Goal: Task Accomplishment & Management: Manage account settings

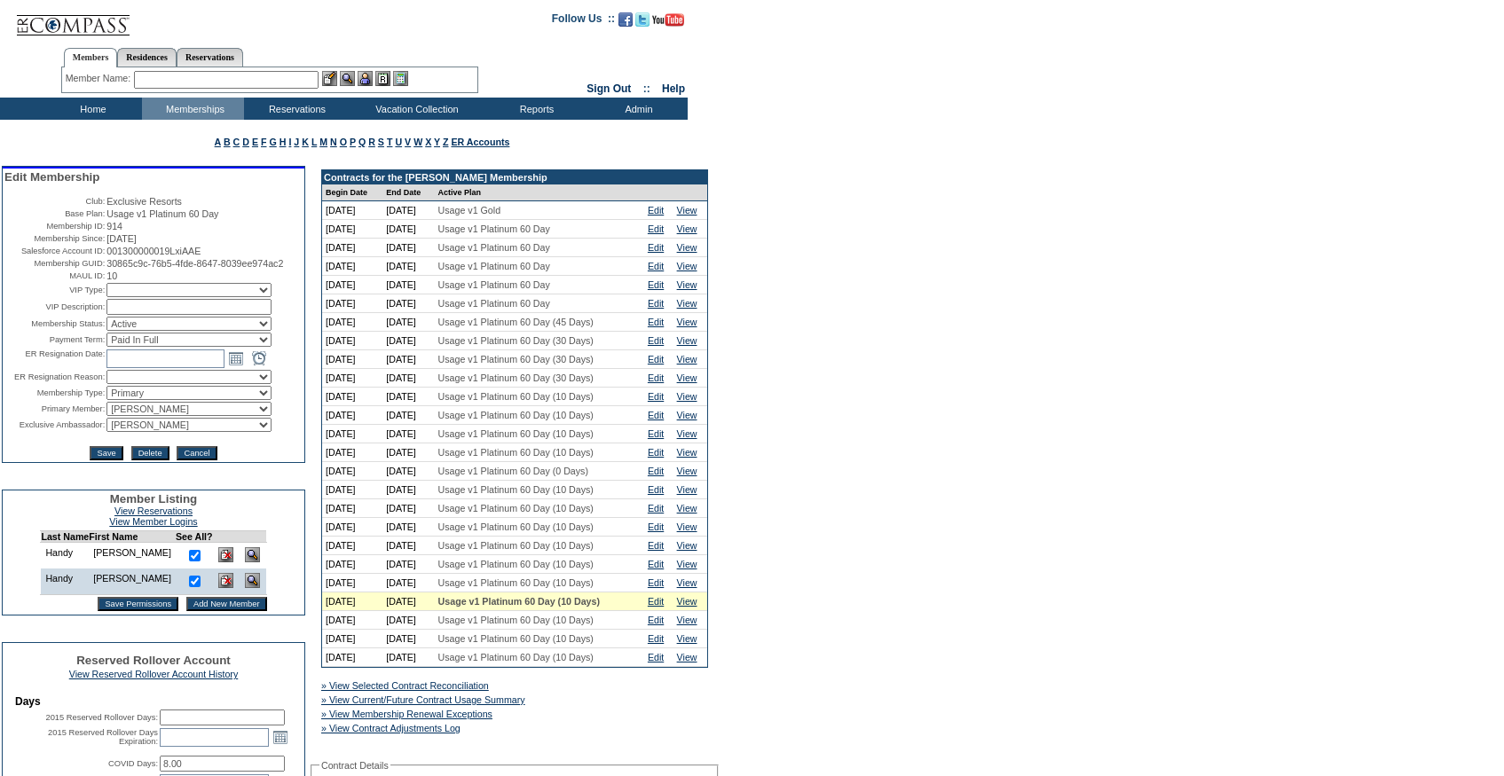
click at [170, 84] on input "text" at bounding box center [226, 80] width 185 height 18
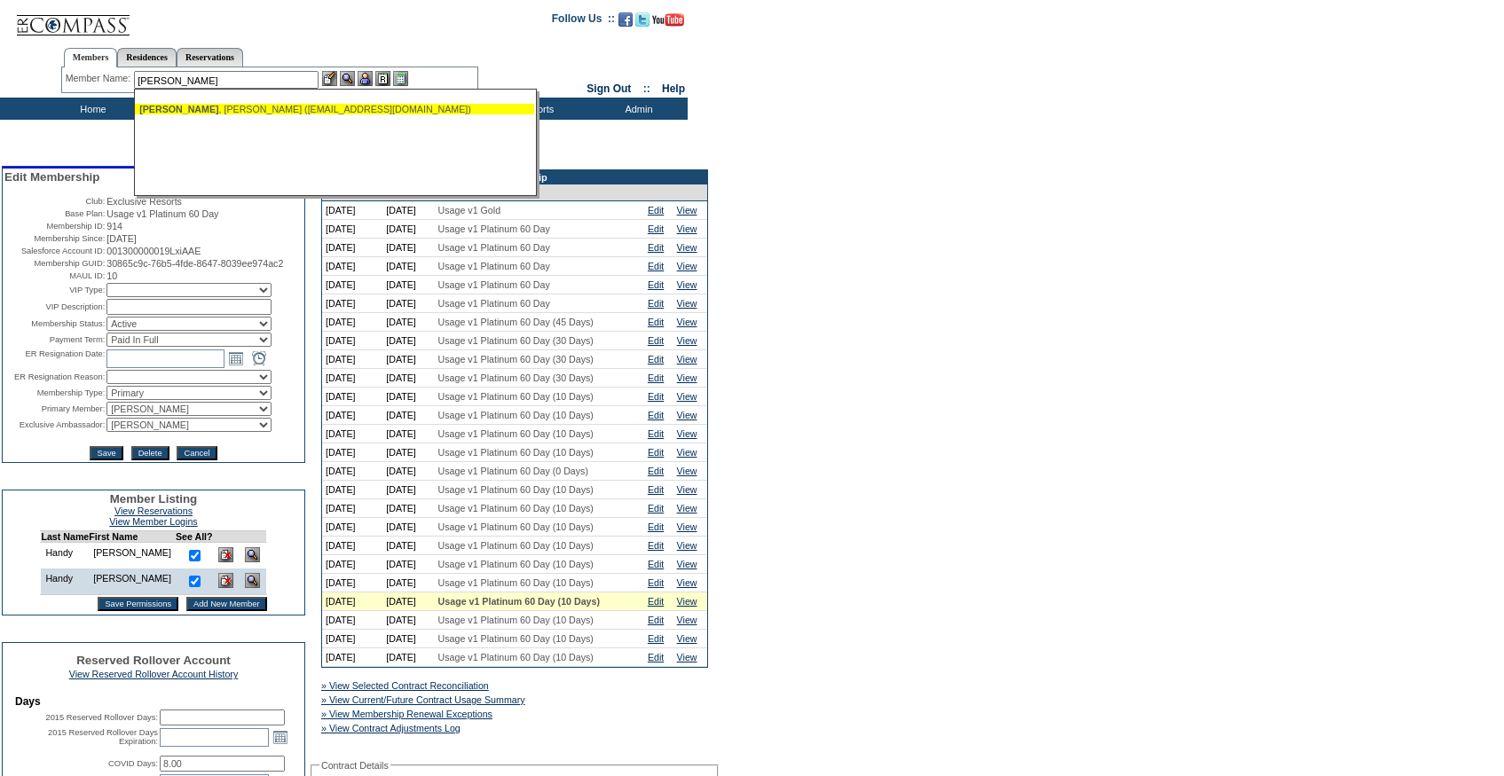
click at [182, 111] on span "[PERSON_NAME]" at bounding box center [178, 109] width 79 height 11
type input "[PERSON_NAME] ([EMAIL_ADDRESS][DOMAIN_NAME])"
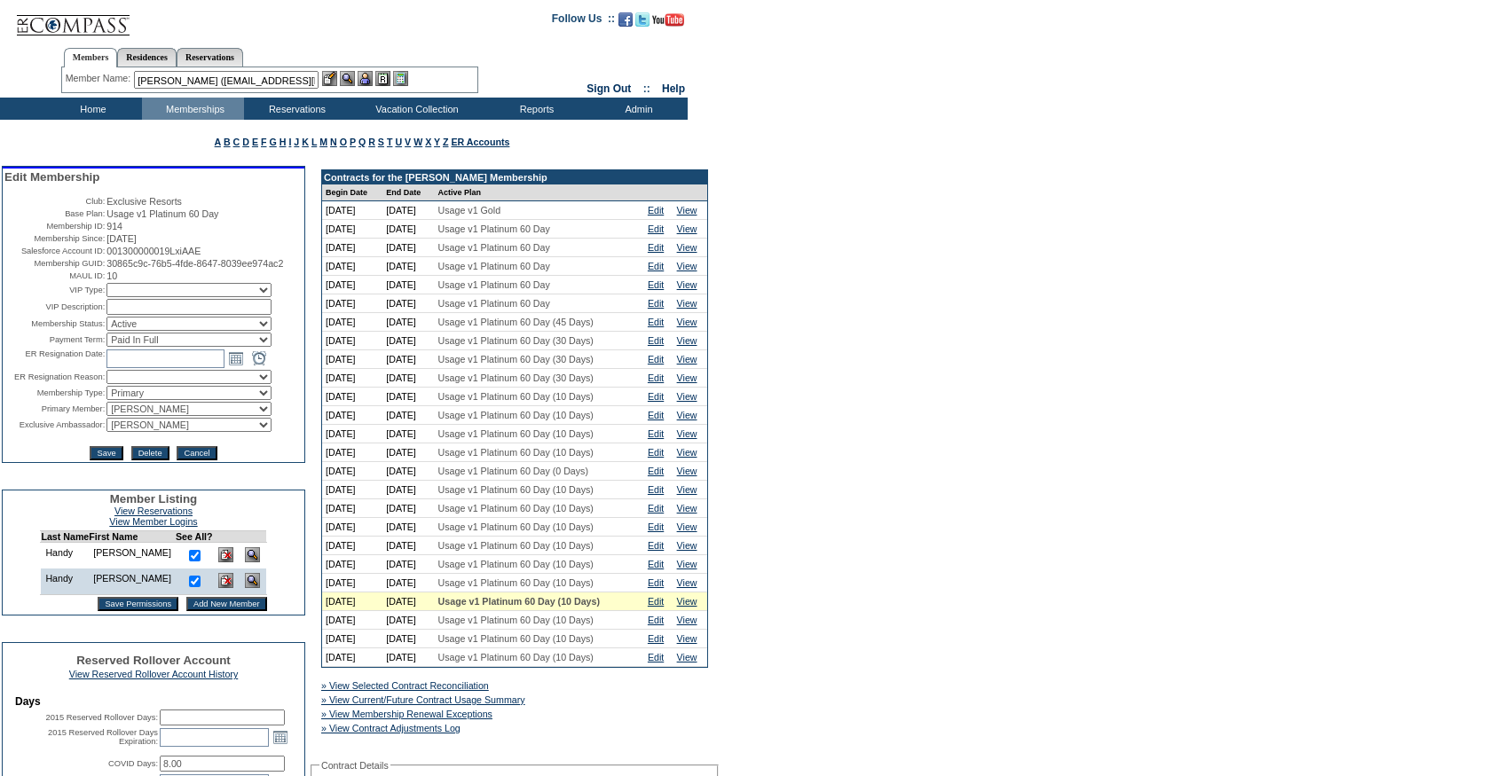
click at [373, 74] on img at bounding box center [365, 78] width 15 height 15
click at [341, 74] on div at bounding box center [365, 78] width 86 height 15
click at [334, 75] on img at bounding box center [329, 78] width 15 height 15
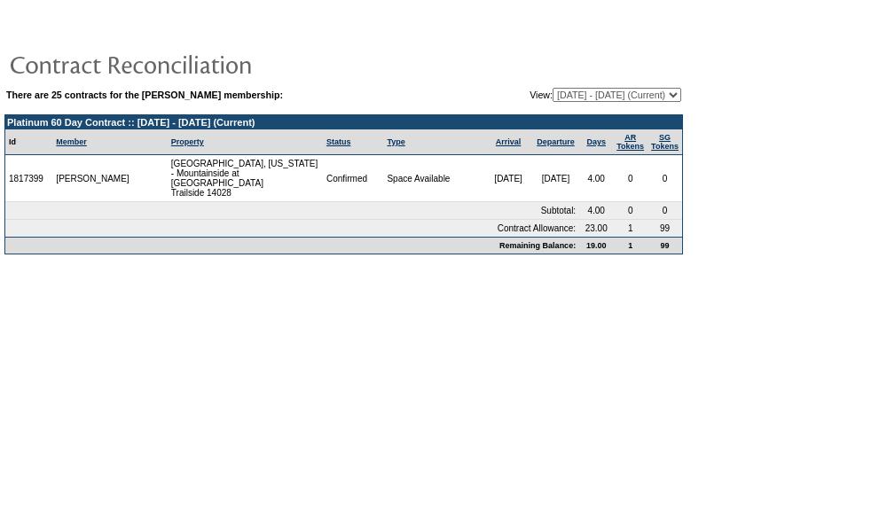
click at [586, 101] on select "12/15/03 - 01/31/05 02/01/05 - 01/31/06 02/01/06 - 01/31/07 02/01/07 - 01/31/08…" at bounding box center [617, 95] width 129 height 14
click at [553, 89] on select "12/15/03 - 01/31/05 02/01/05 - 01/31/06 02/01/06 - 01/31/07 02/01/07 - 01/31/08…" at bounding box center [617, 95] width 129 height 14
click at [578, 90] on select "12/15/03 - 01/31/05 02/01/05 - 01/31/06 02/01/06 - 01/31/07 02/01/07 - 01/31/08…" at bounding box center [617, 95] width 129 height 14
select select "121102"
click at [553, 89] on select "12/15/03 - 01/31/05 02/01/05 - 01/31/06 02/01/06 - 01/31/07 02/01/07 - 01/31/08…" at bounding box center [617, 95] width 129 height 14
